Goal: Task Accomplishment & Management: Use online tool/utility

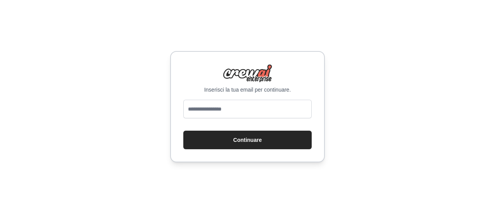
type input "**********"
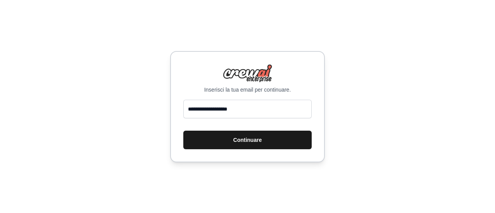
click at [224, 142] on button "Continuare" at bounding box center [247, 140] width 128 height 19
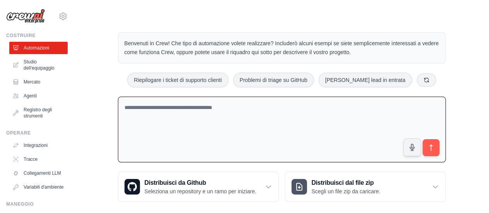
click at [131, 107] on textarea at bounding box center [282, 130] width 328 height 66
type textarea "*"
type textarea "**********"
click at [431, 146] on icon "submit" at bounding box center [430, 148] width 3 height 6
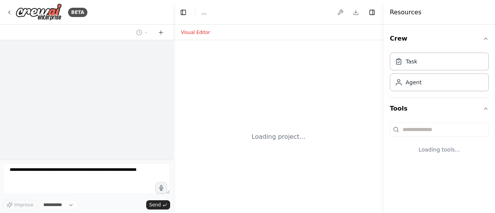
select select "****"
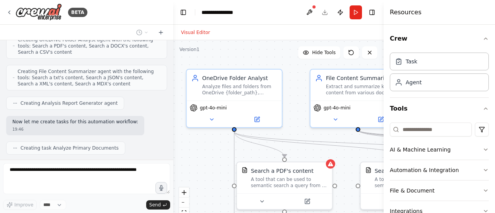
scroll to position [382, 0]
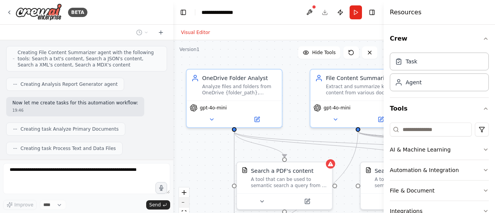
click at [185, 202] on icon "zoom out" at bounding box center [184, 202] width 5 height 1
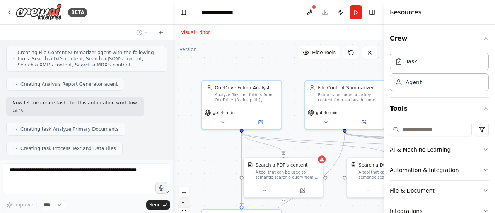
click at [185, 202] on icon "zoom out" at bounding box center [184, 202] width 5 height 1
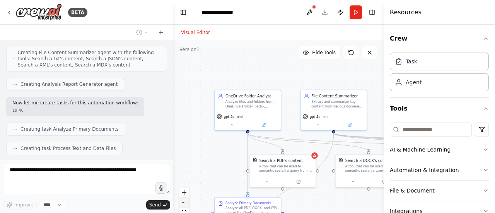
click at [185, 202] on icon "zoom out" at bounding box center [184, 202] width 5 height 1
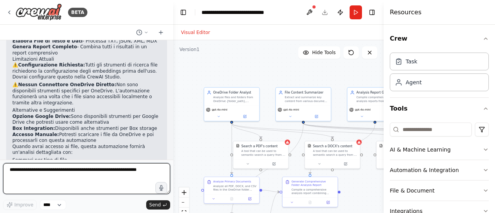
scroll to position [709, 0]
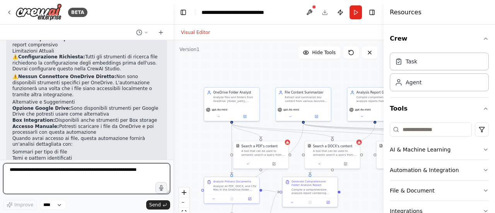
click at [35, 170] on textarea at bounding box center [86, 178] width 167 height 31
type textarea "**"
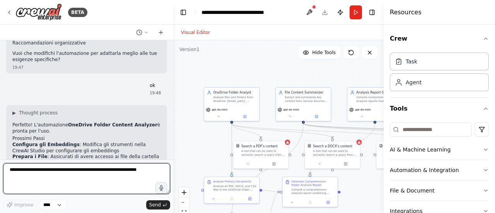
scroll to position [844, 0]
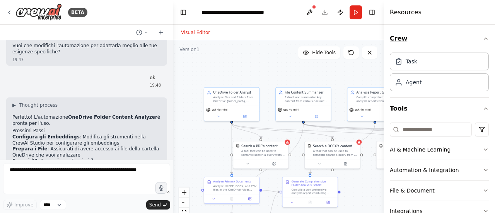
click at [482, 39] on icon "button" at bounding box center [485, 39] width 6 height 6
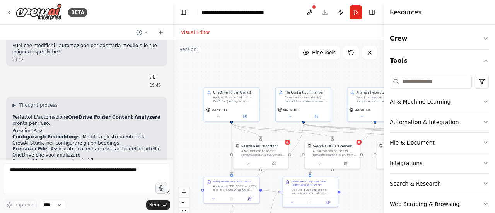
click at [482, 39] on icon "button" at bounding box center [485, 39] width 6 height 6
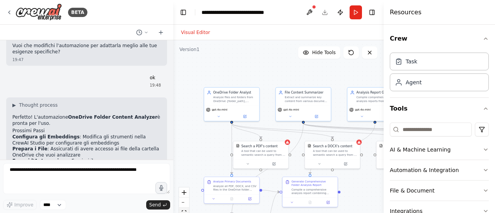
click at [186, 210] on button "fit view" at bounding box center [184, 213] width 10 height 10
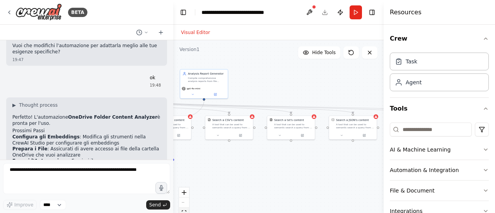
click at [186, 210] on button "fit view" at bounding box center [184, 213] width 10 height 10
click at [183, 210] on button "fit view" at bounding box center [184, 213] width 10 height 10
click at [186, 204] on div "React Flow controls" at bounding box center [184, 207] width 10 height 40
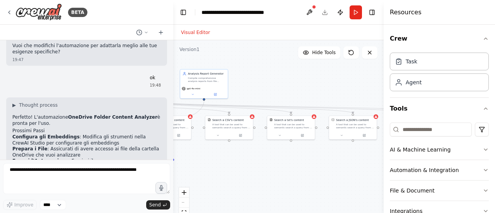
click at [186, 204] on div "React Flow controls" at bounding box center [184, 207] width 10 height 40
click at [312, 11] on button at bounding box center [309, 12] width 12 height 14
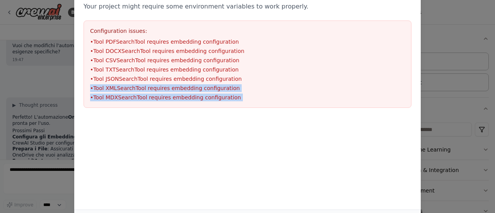
drag, startPoint x: 491, startPoint y: 81, endPoint x: 494, endPoint y: 158, distance: 77.4
click at [494, 158] on div "Environment configuration Your project might require some environment variables…" at bounding box center [247, 106] width 495 height 213
click at [386, 148] on div at bounding box center [247, 155] width 346 height 77
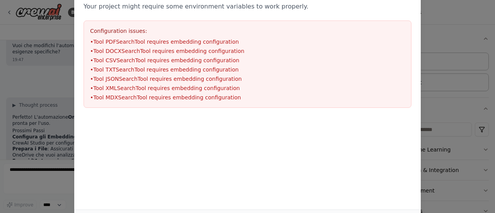
click at [386, 148] on div at bounding box center [247, 155] width 346 height 77
